Goal: Task Accomplishment & Management: Use online tool/utility

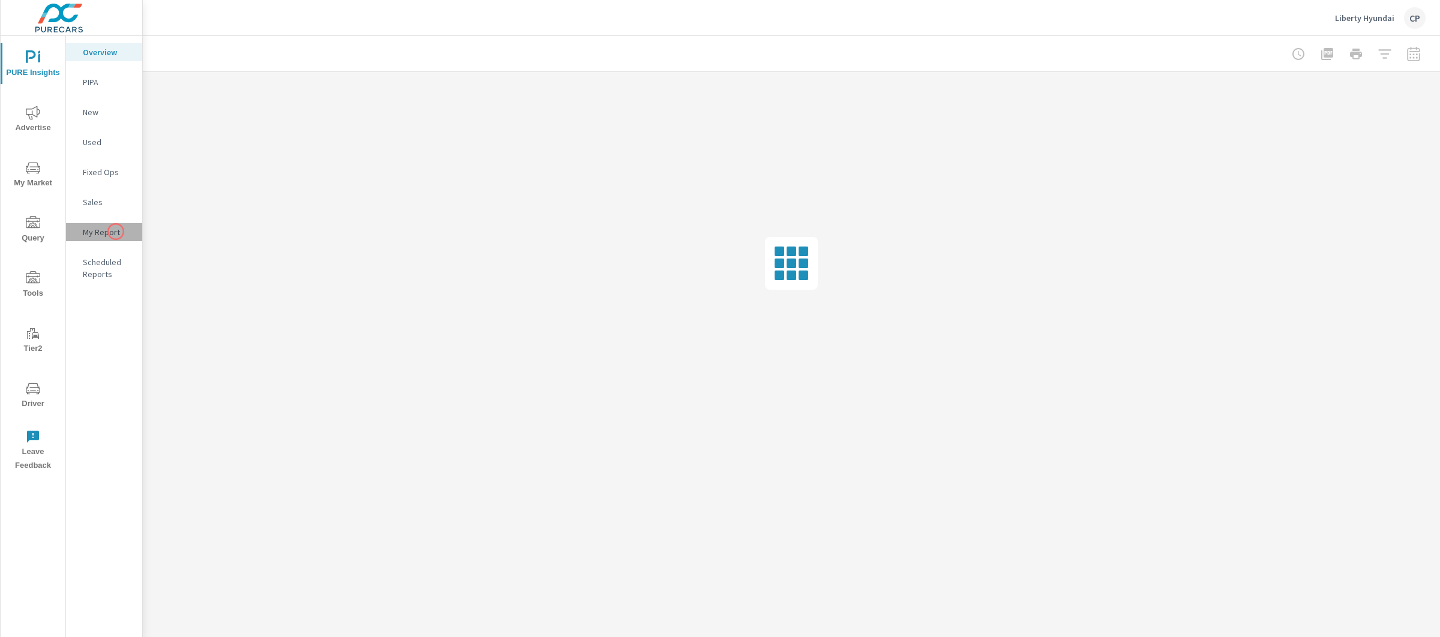
click at [116, 232] on p "My Report" at bounding box center [108, 232] width 50 height 12
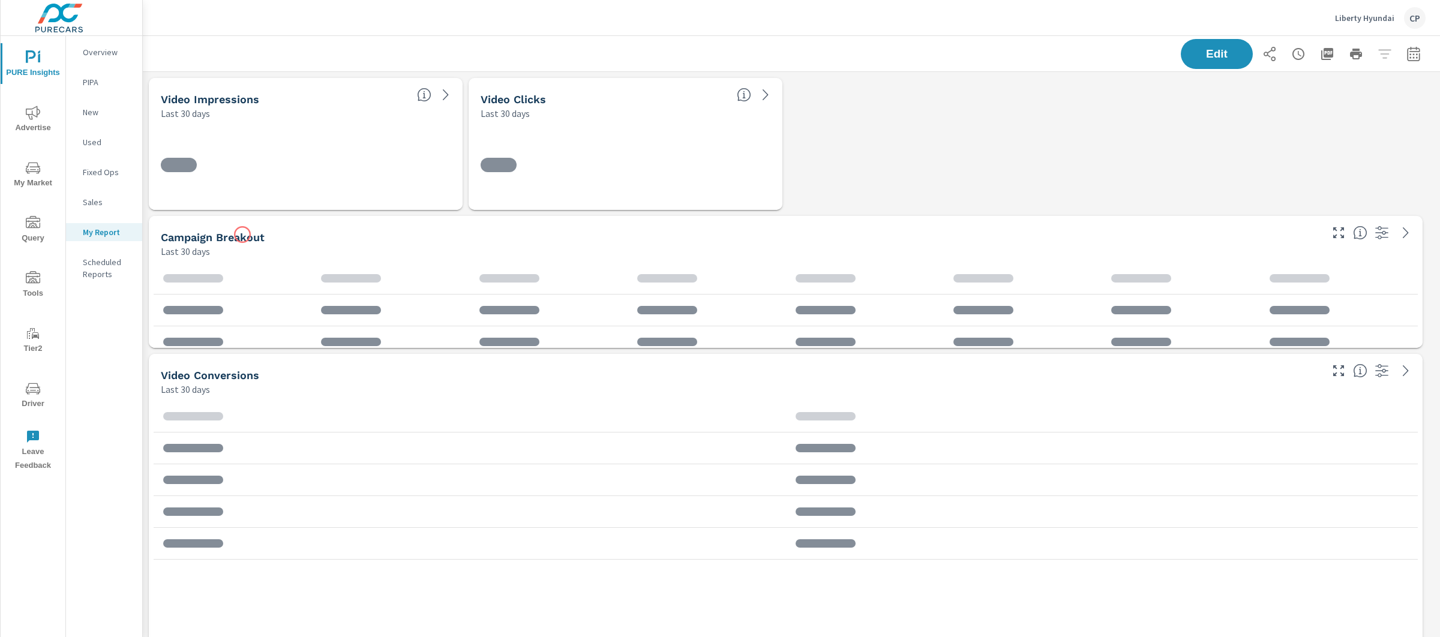
scroll to position [5964, 1310]
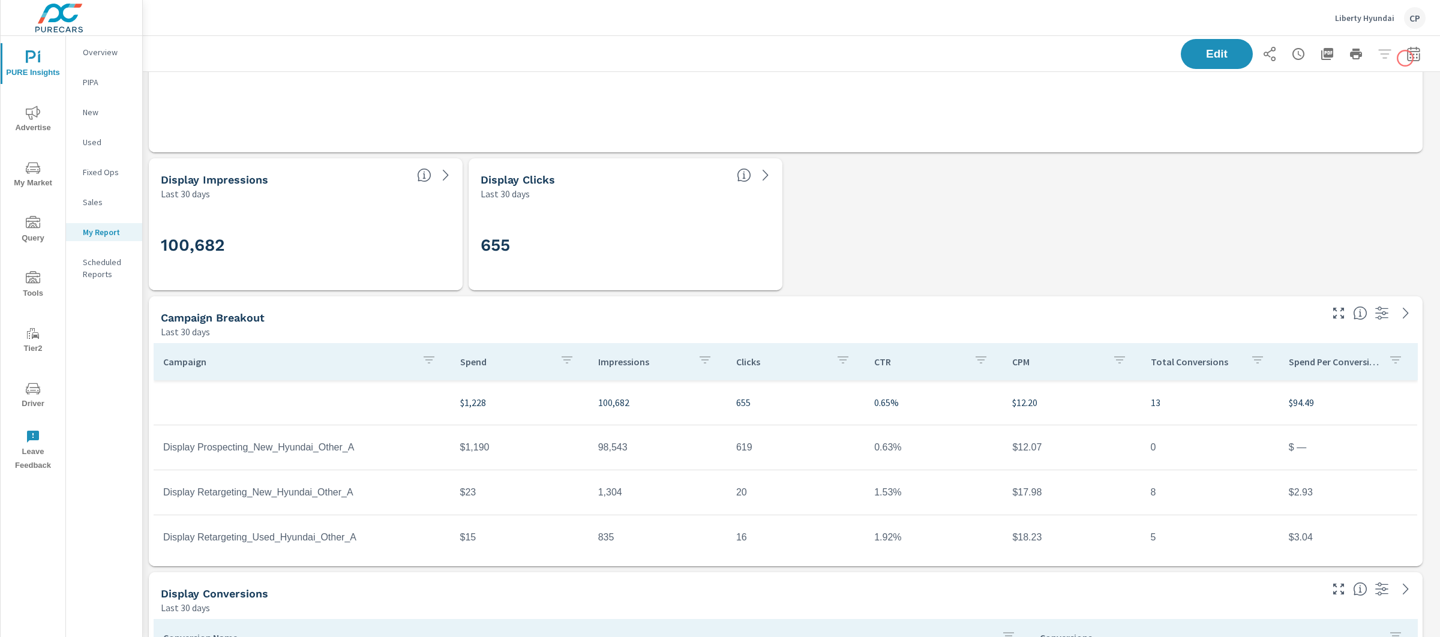
click at [1416, 56] on div "Edit" at bounding box center [792, 53] width 1298 height 35
click at [1411, 56] on button "button" at bounding box center [1414, 54] width 24 height 24
click at [1330, 125] on div "Date Range Custom [DATE] Last week Last 7 days Last 14 days Last 30 days Last 4…" at bounding box center [1319, 112] width 154 height 60
click at [1325, 115] on div "Custom [DATE] Last week Last 7 days Last 14 days Last 30 days Last 45 days Last…" at bounding box center [1307, 104] width 130 height 34
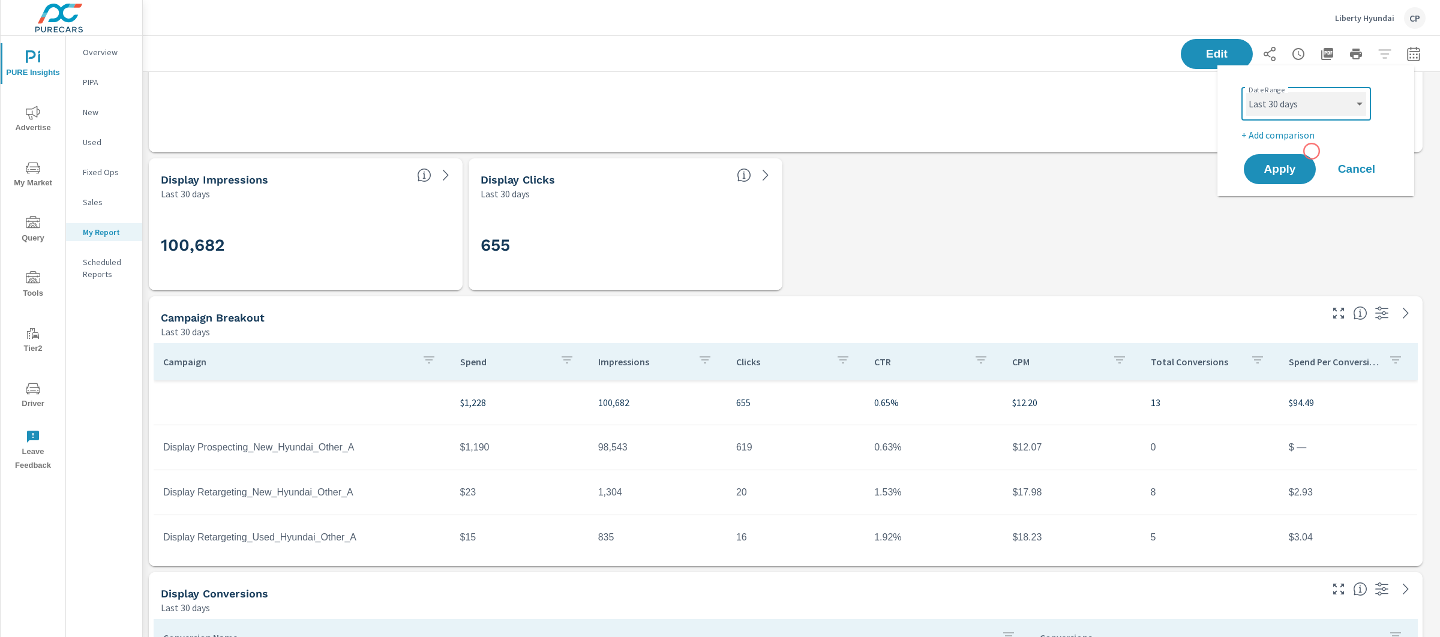
click at [1300, 115] on select "Custom [DATE] Last week Last 7 days Last 14 days Last 30 days Last 45 days Last…" at bounding box center [1307, 104] width 120 height 24
select select "Last month"
click at [1278, 175] on button "Apply" at bounding box center [1280, 169] width 74 height 31
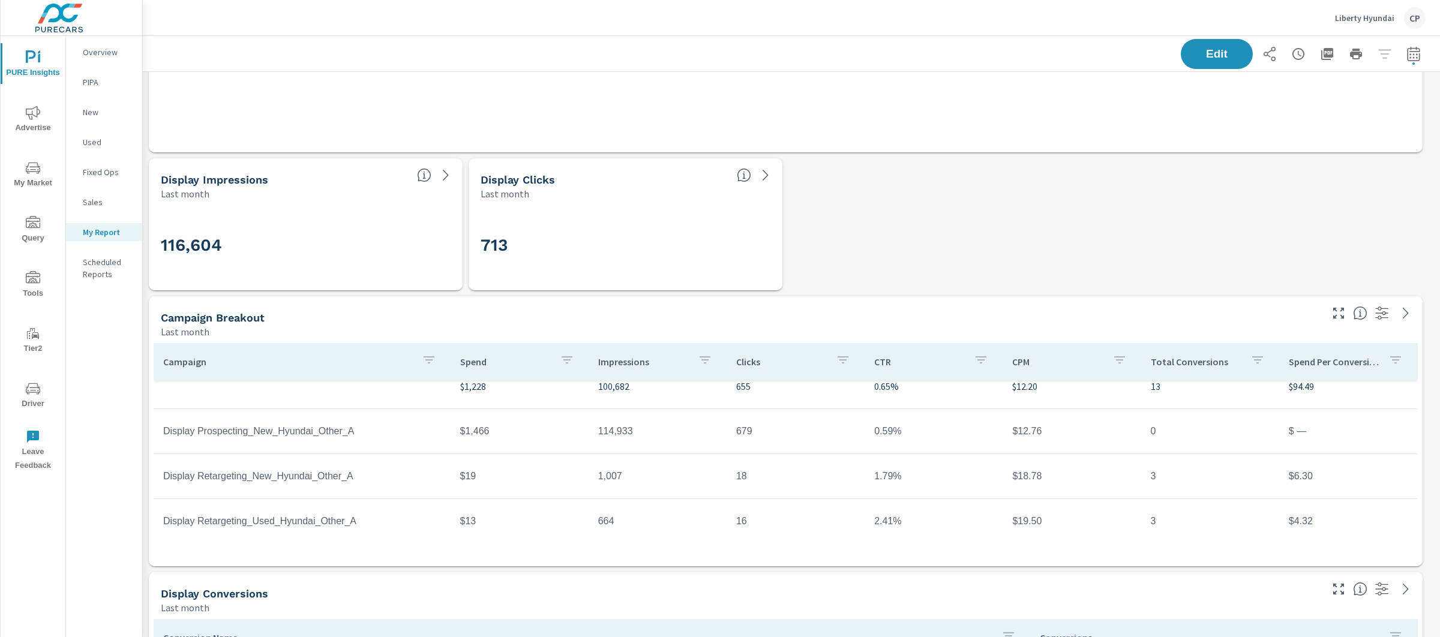
scroll to position [16, 0]
drag, startPoint x: 368, startPoint y: 435, endPoint x: 163, endPoint y: 429, distance: 205.3
click at [163, 429] on td "Display Prospecting_New_Hyundai_Other_A" at bounding box center [302, 432] width 297 height 30
copy td "Display Prospecting_New_Hyundai_Other_A"
